Goal: Task Accomplishment & Management: Manage account settings

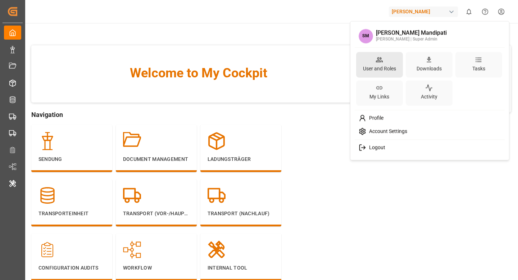
click at [385, 60] on div "User and Roles" at bounding box center [379, 65] width 47 height 26
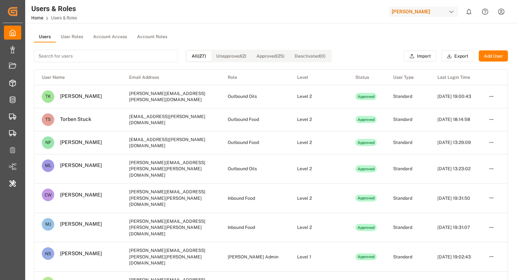
click at [226, 57] on button "Unapproved (2)" at bounding box center [231, 56] width 40 height 10
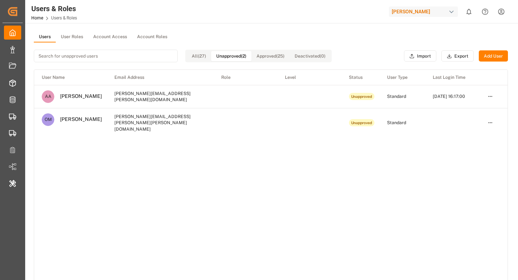
click at [491, 97] on html "Created by potrace 1.15, written by [PERSON_NAME] [DATE]-[DATE] Created by potr…" at bounding box center [259, 140] width 518 height 280
click at [481, 106] on div "Edit" at bounding box center [474, 110] width 37 height 10
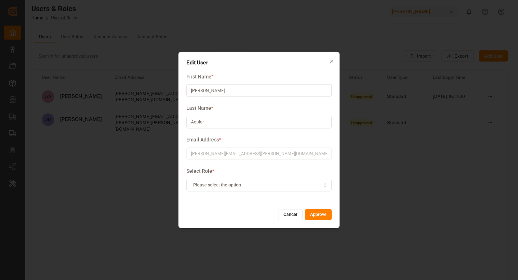
click at [281, 187] on div "Please select the option" at bounding box center [259, 185] width 142 height 6
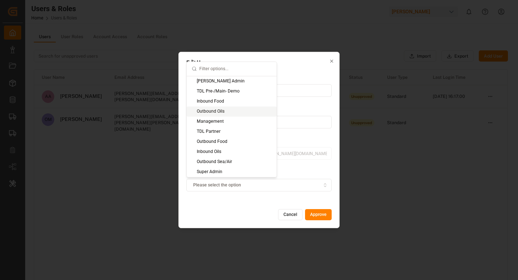
click at [247, 115] on div "Outbound Oils" at bounding box center [232, 111] width 90 height 10
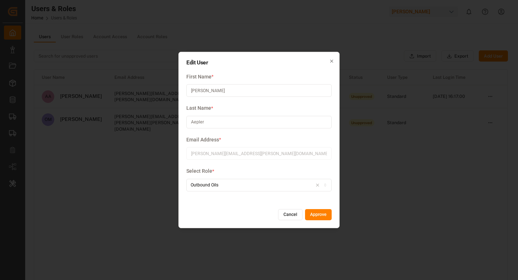
click at [318, 214] on button "Approve" at bounding box center [318, 215] width 27 height 12
